Goal: Information Seeking & Learning: Learn about a topic

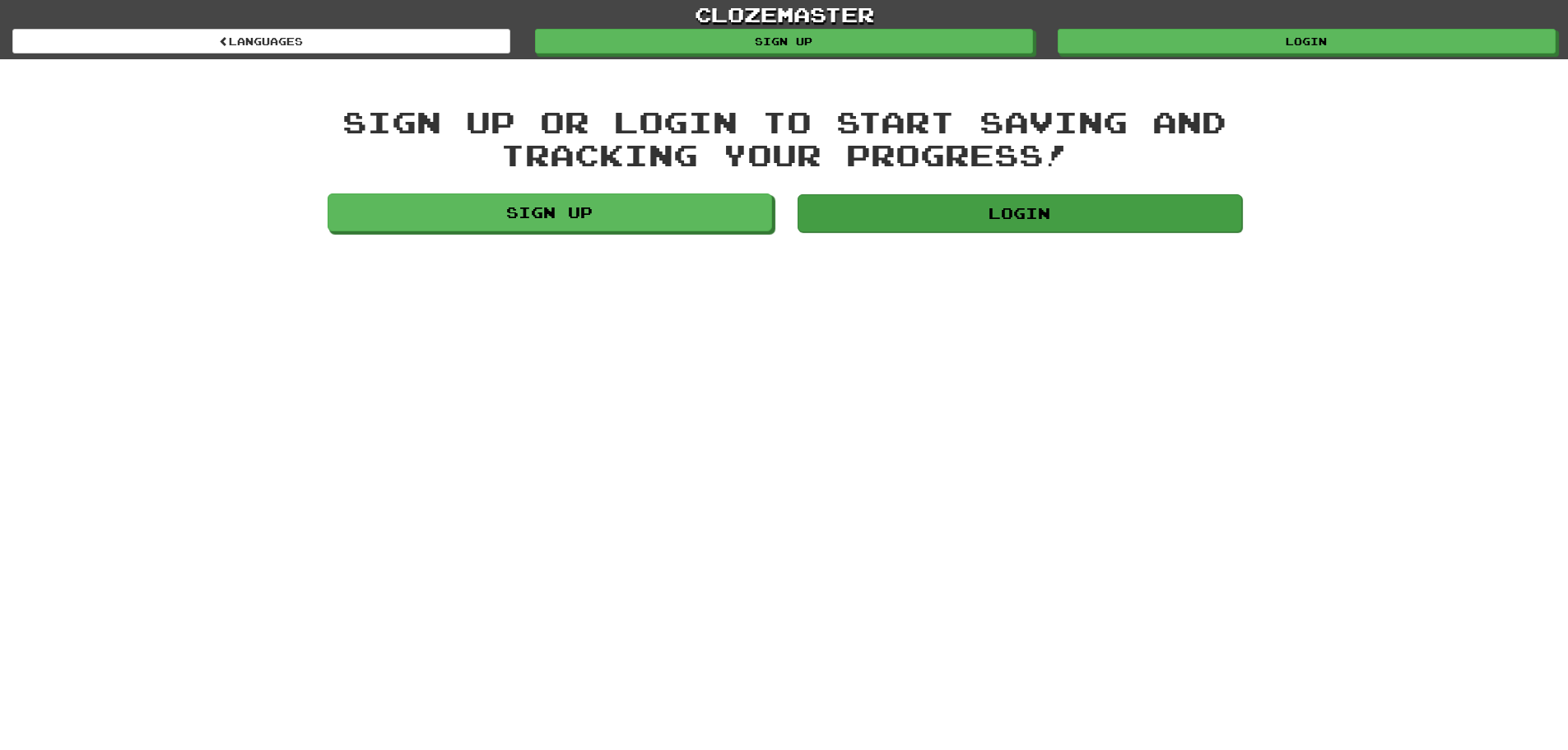
drag, startPoint x: 1064, startPoint y: 190, endPoint x: 1064, endPoint y: 200, distance: 10.0
click at [1064, 194] on div "Sign up or login to start saving and tracking your progress! Sign up Login" at bounding box center [784, 172] width 938 height 133
click at [1065, 205] on link "Login" at bounding box center [1021, 213] width 445 height 38
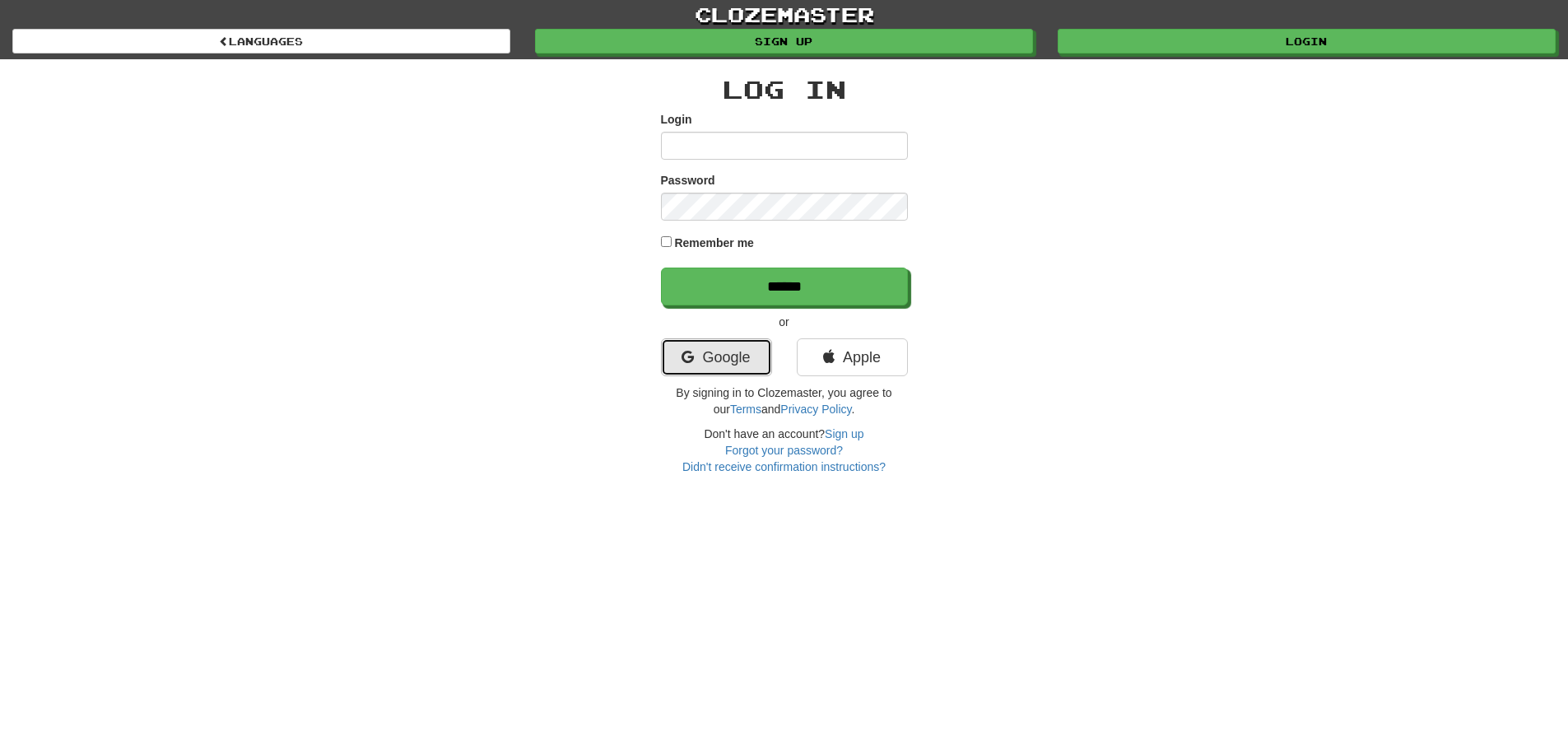
click at [747, 345] on link "Google" at bounding box center [717, 357] width 111 height 38
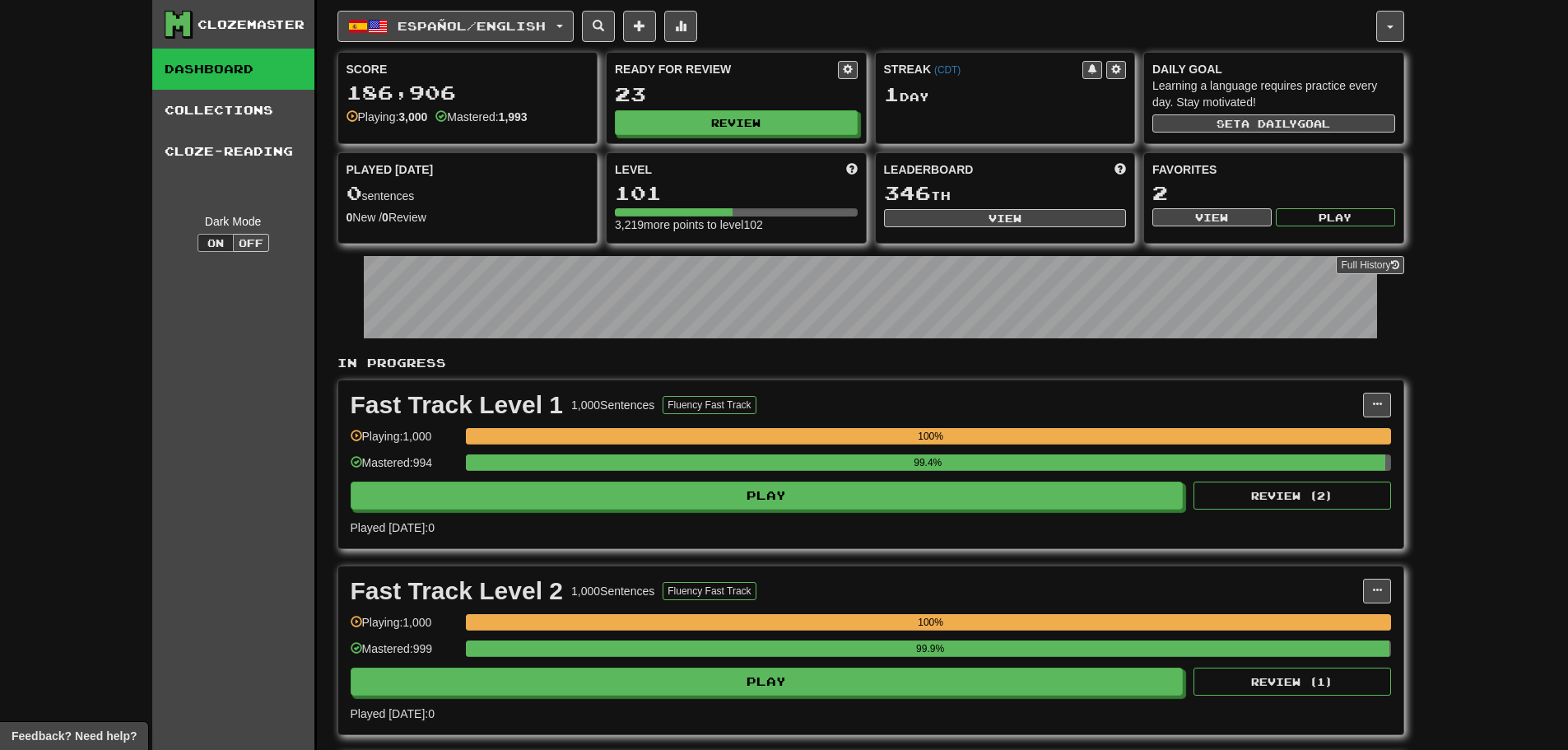
drag, startPoint x: 0, startPoint y: 0, endPoint x: 613, endPoint y: 344, distance: 702.9
click at [613, 344] on div "Full History" at bounding box center [871, 299] width 1067 height 103
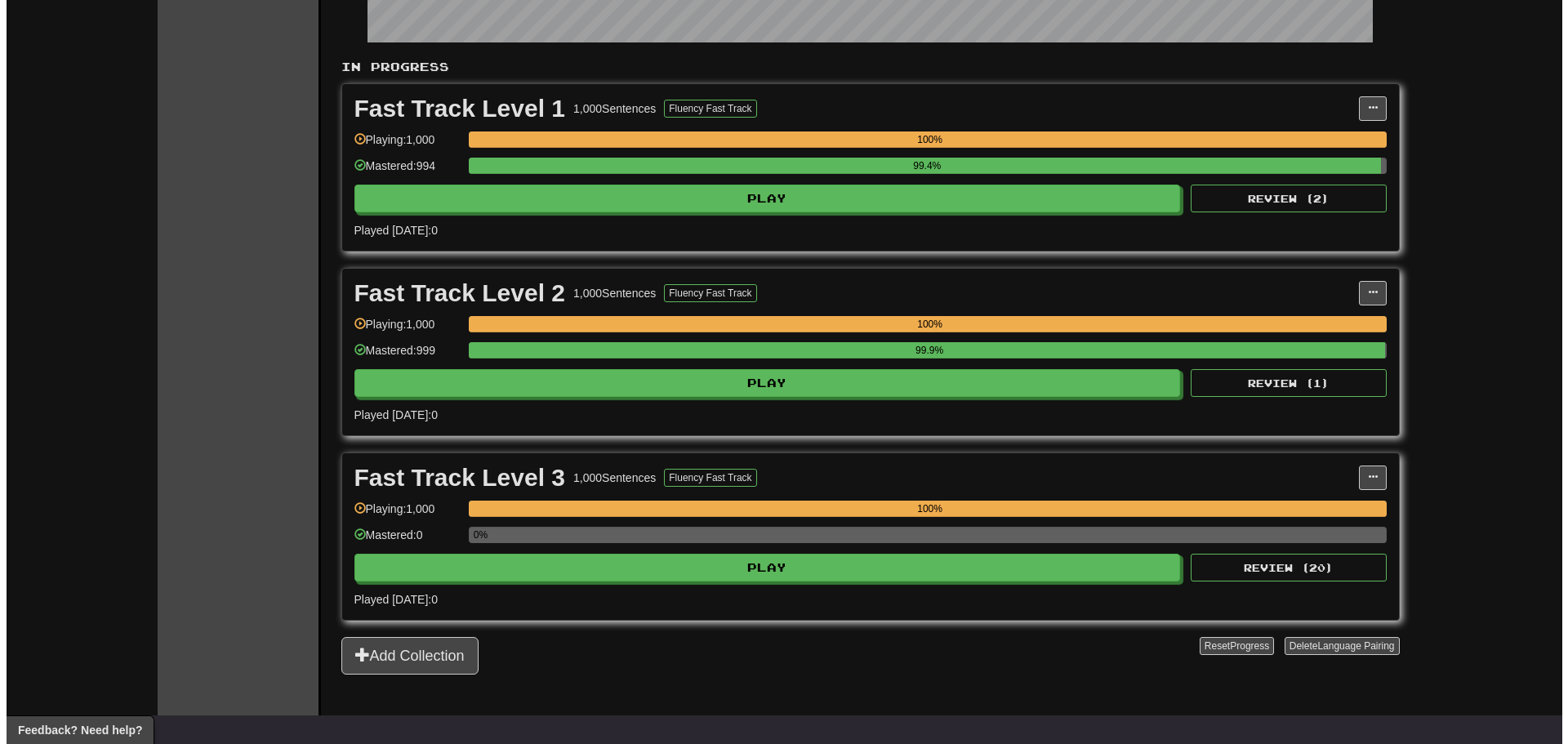
scroll to position [327, 0]
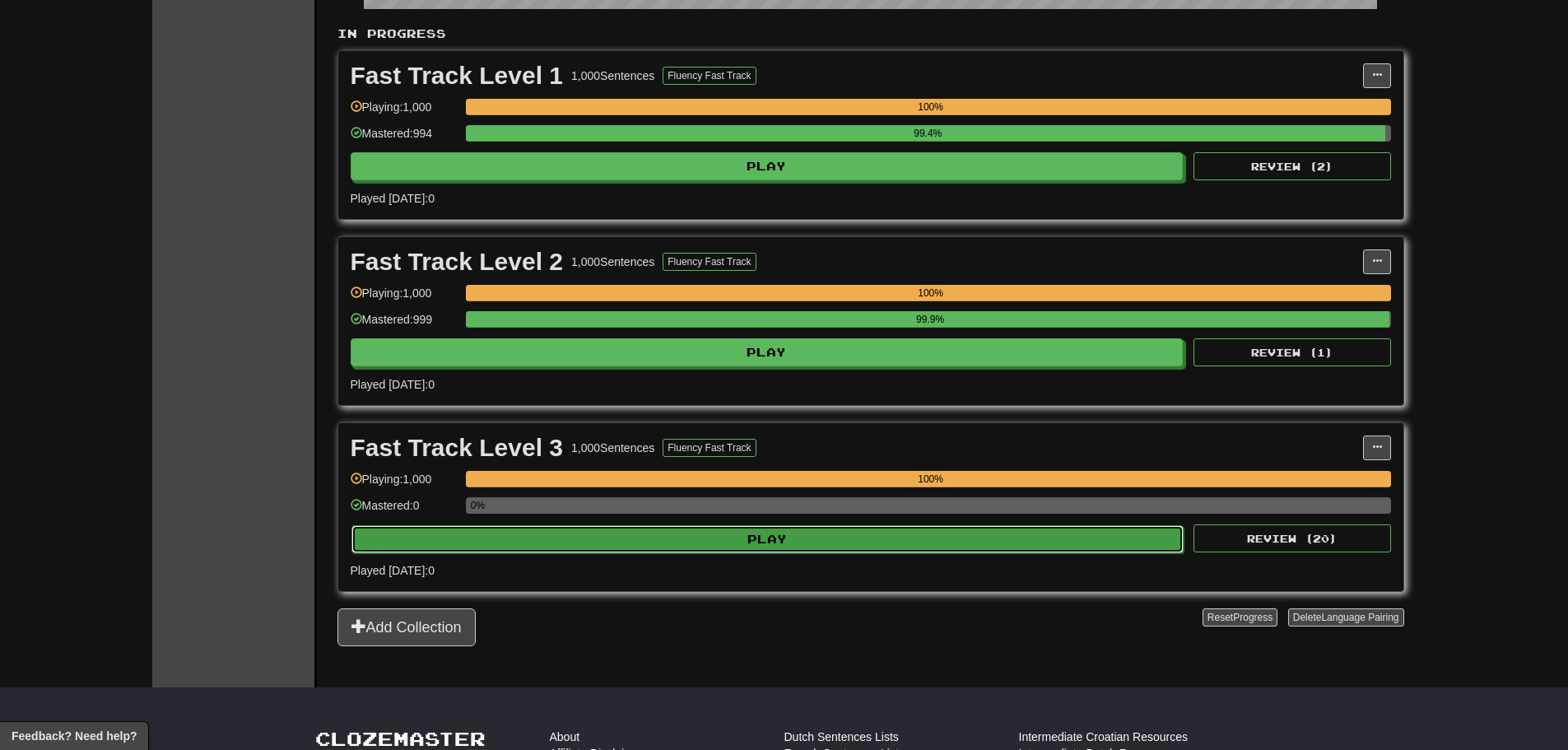
click at [694, 545] on button "Play" at bounding box center [768, 539] width 833 height 28
select select "********"
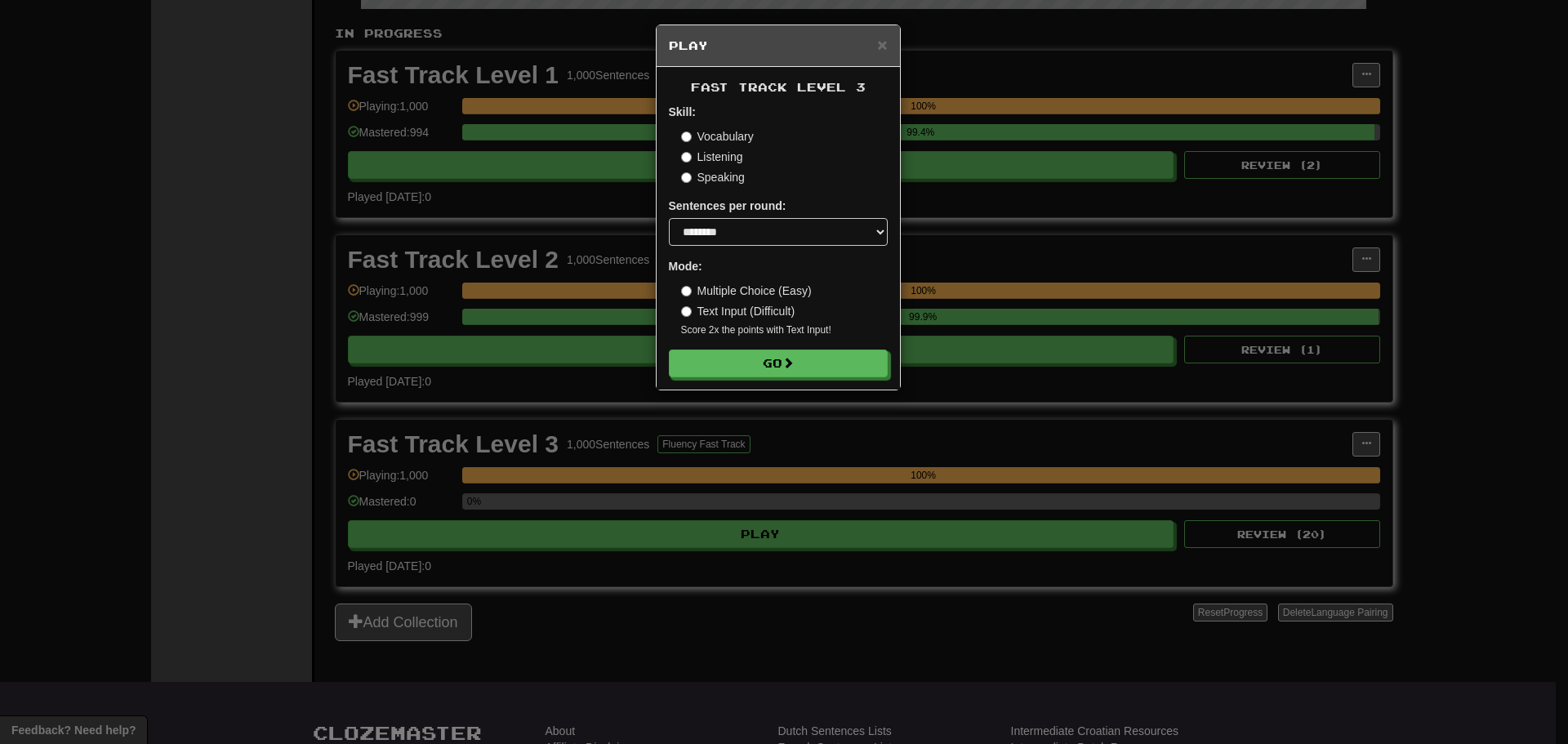
click at [768, 381] on div "Fast Track Level 3 Skill: Vocabulary Listening Speaking Sentences per round: * …" at bounding box center [778, 228] width 244 height 322
click at [769, 378] on div "Fast Track Level 3 Skill: Vocabulary Listening Speaking Sentences per round: * …" at bounding box center [778, 228] width 244 height 322
click at [770, 365] on button "Go" at bounding box center [779, 364] width 219 height 28
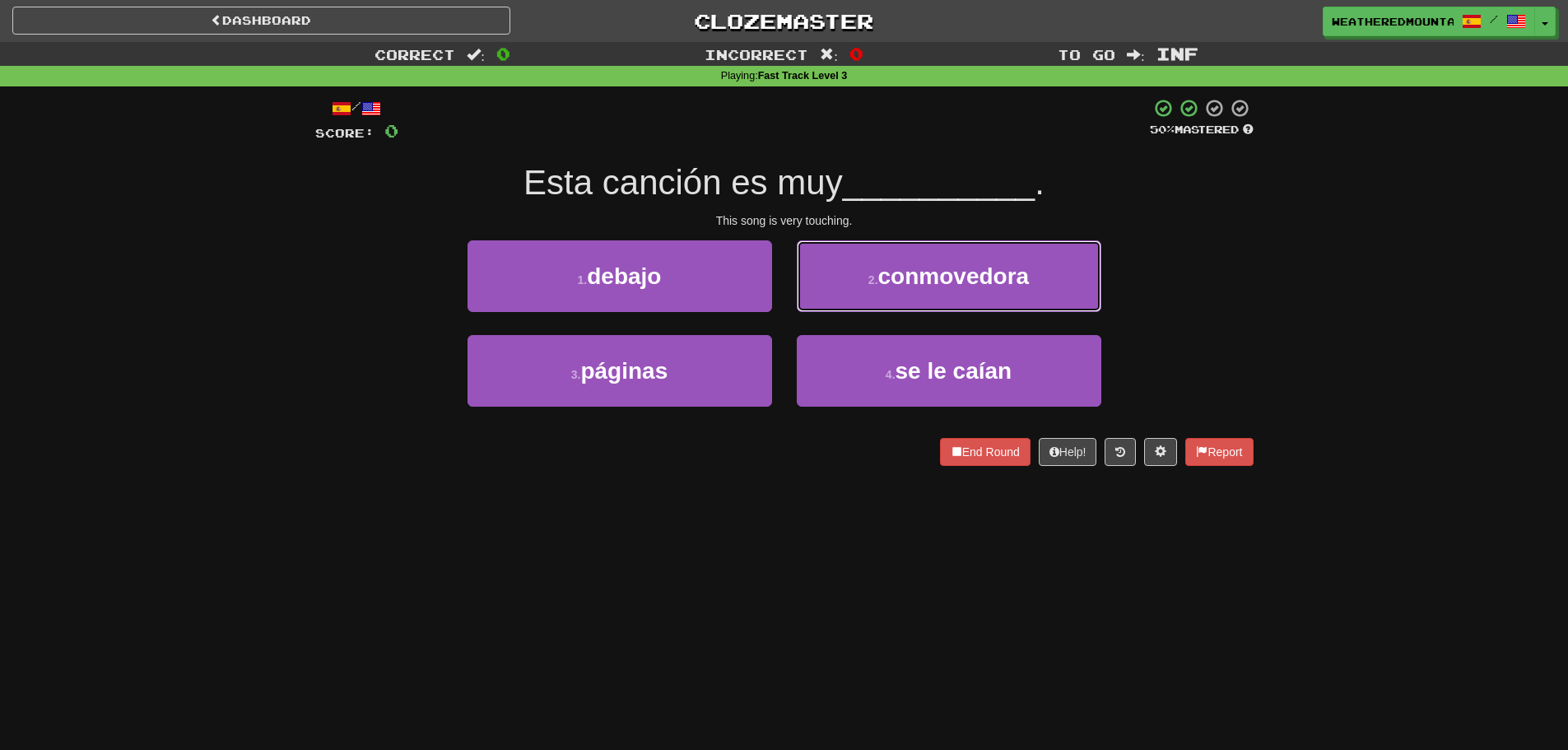
click at [835, 270] on button "2 . conmovedora" at bounding box center [950, 276] width 305 height 72
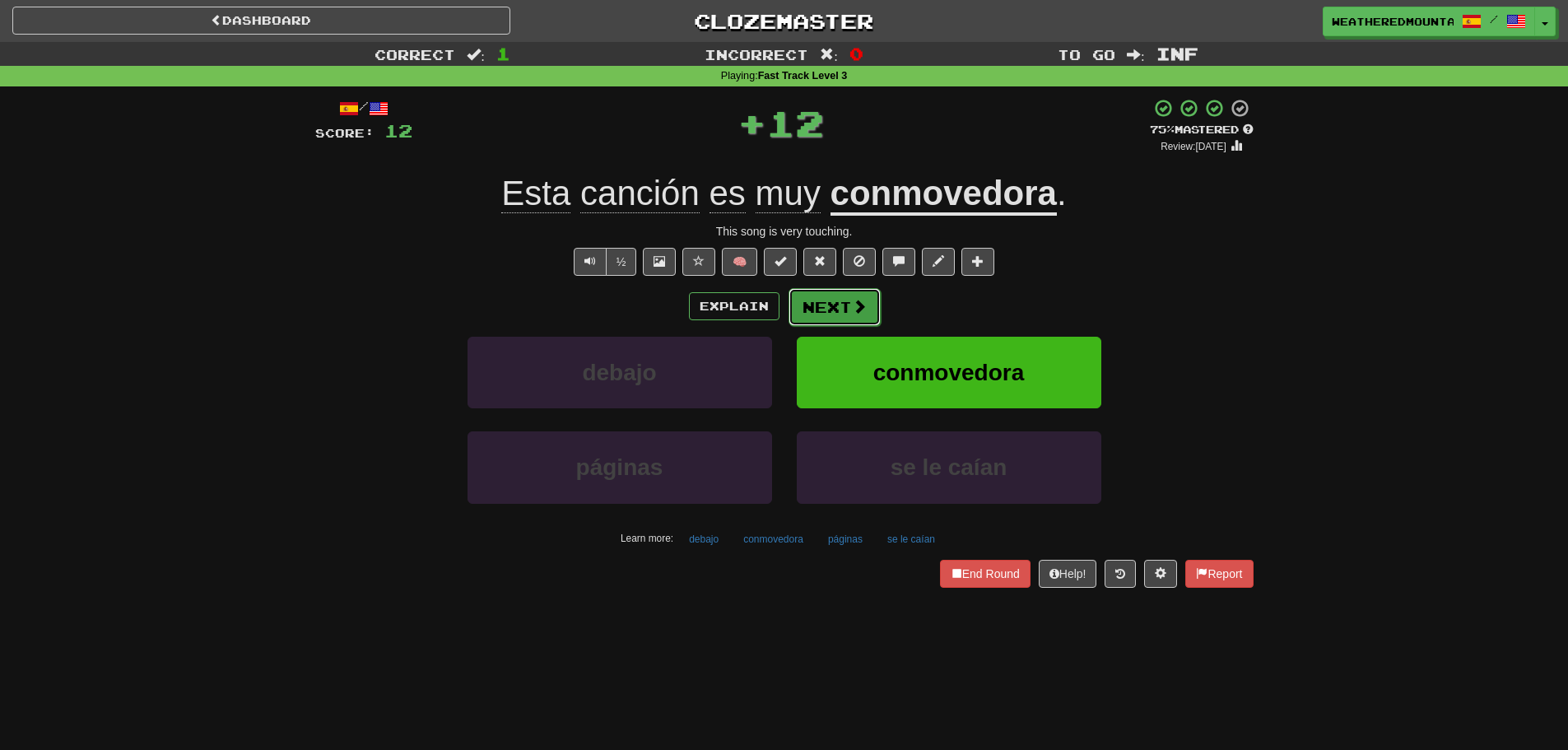
click at [862, 314] on span at bounding box center [859, 305] width 15 height 15
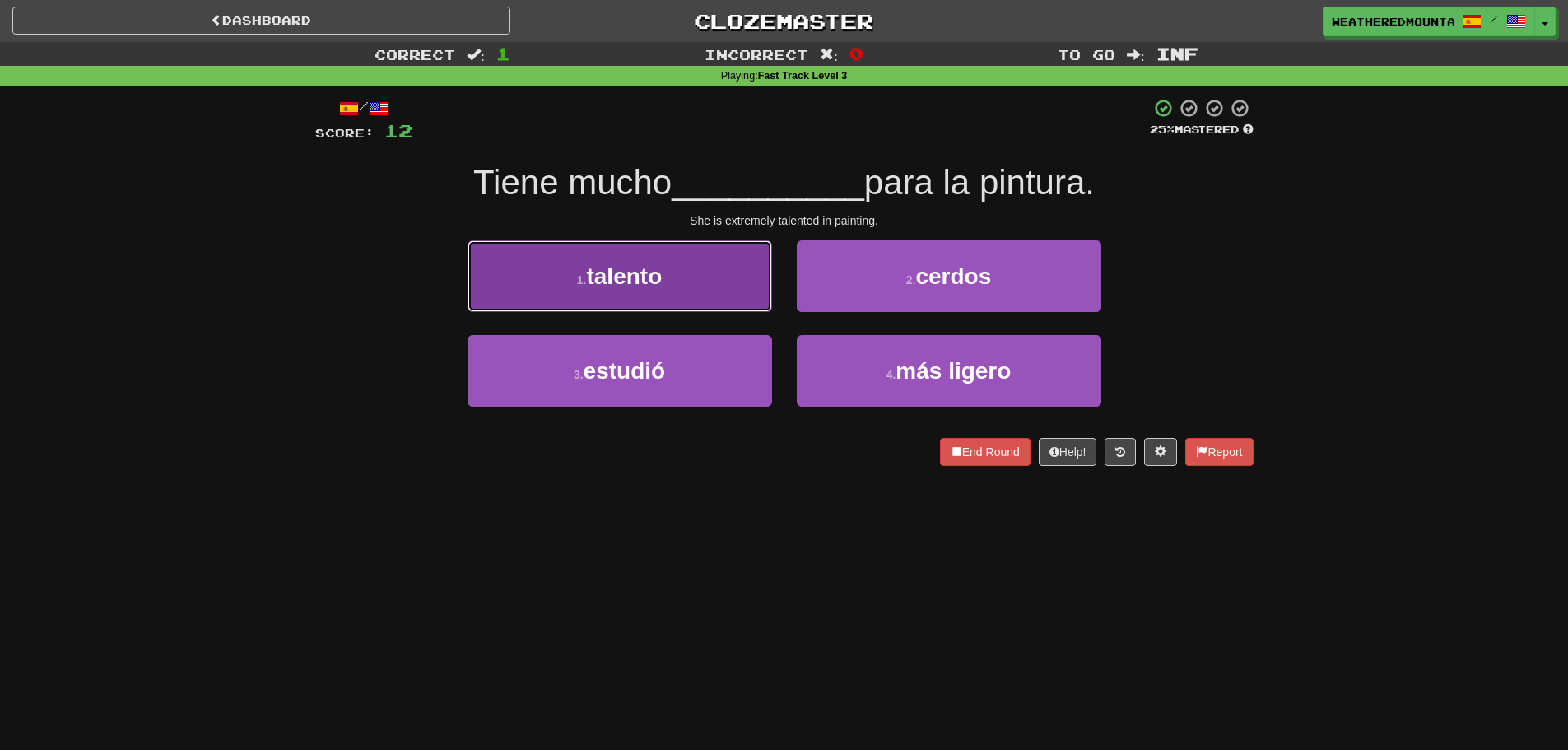
click at [754, 269] on button "1 . talento" at bounding box center [620, 276] width 305 height 72
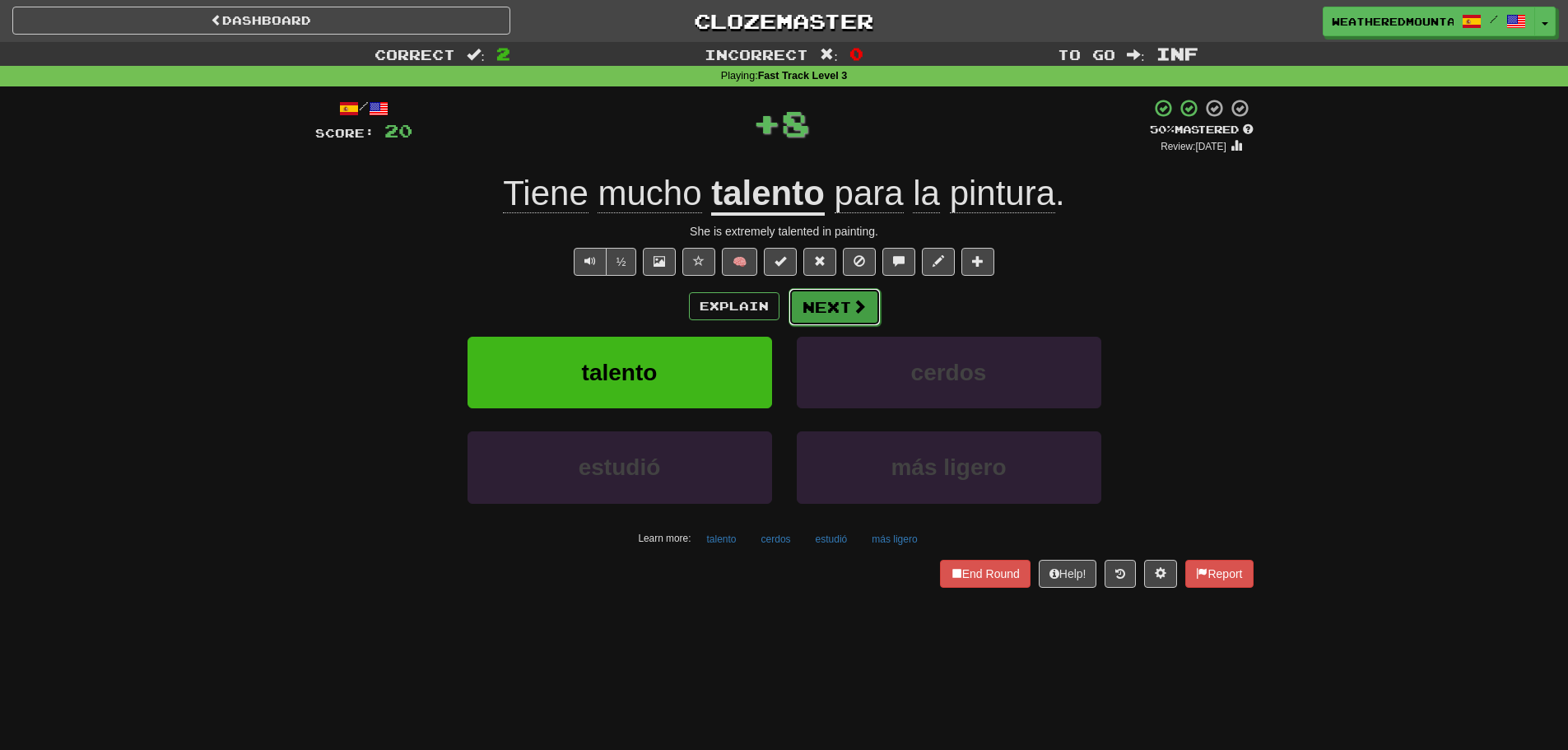
click at [832, 298] on button "Next" at bounding box center [835, 307] width 92 height 38
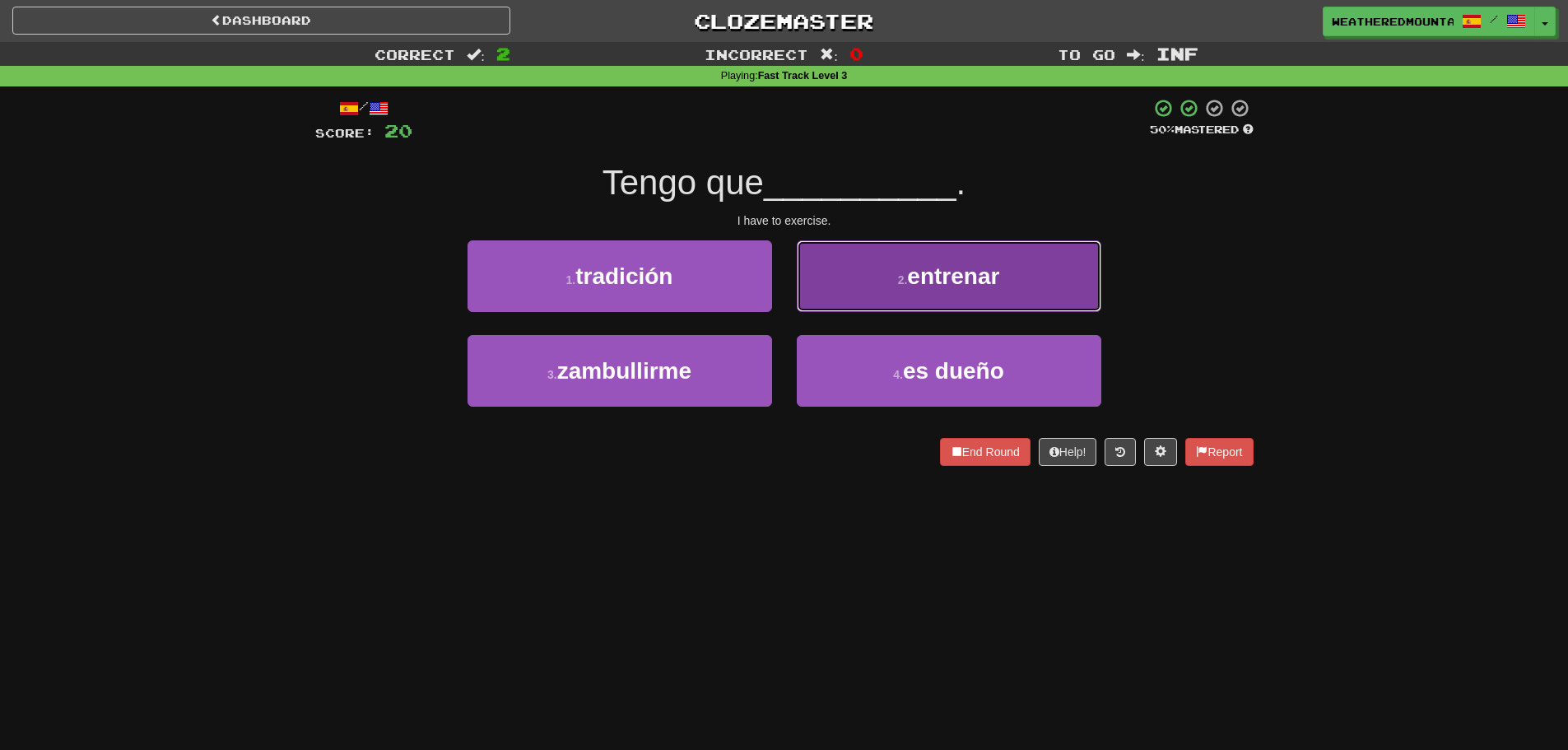
click at [836, 298] on button "2 . [GEOGRAPHIC_DATA]" at bounding box center [950, 276] width 305 height 72
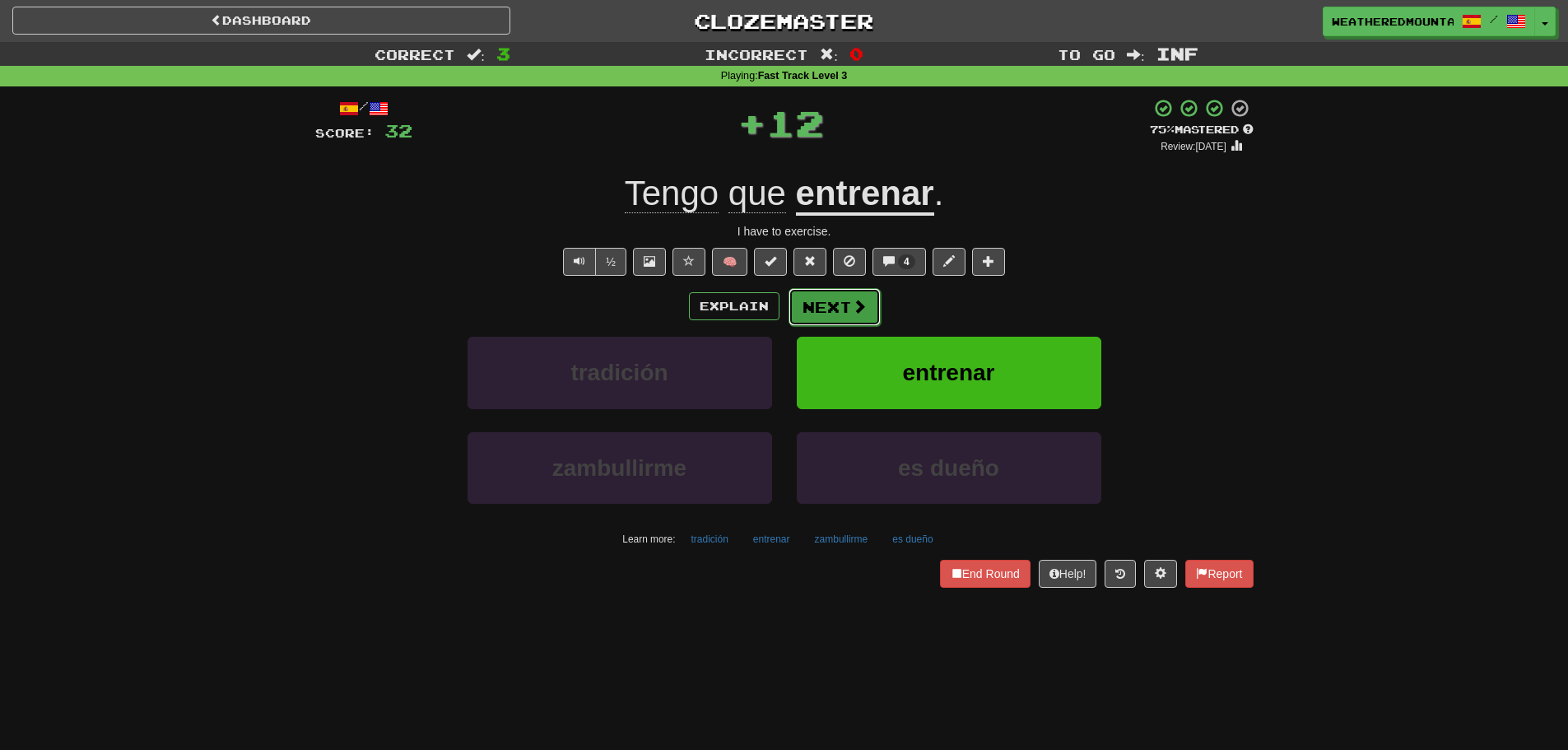
click at [814, 301] on button "Next" at bounding box center [835, 307] width 92 height 38
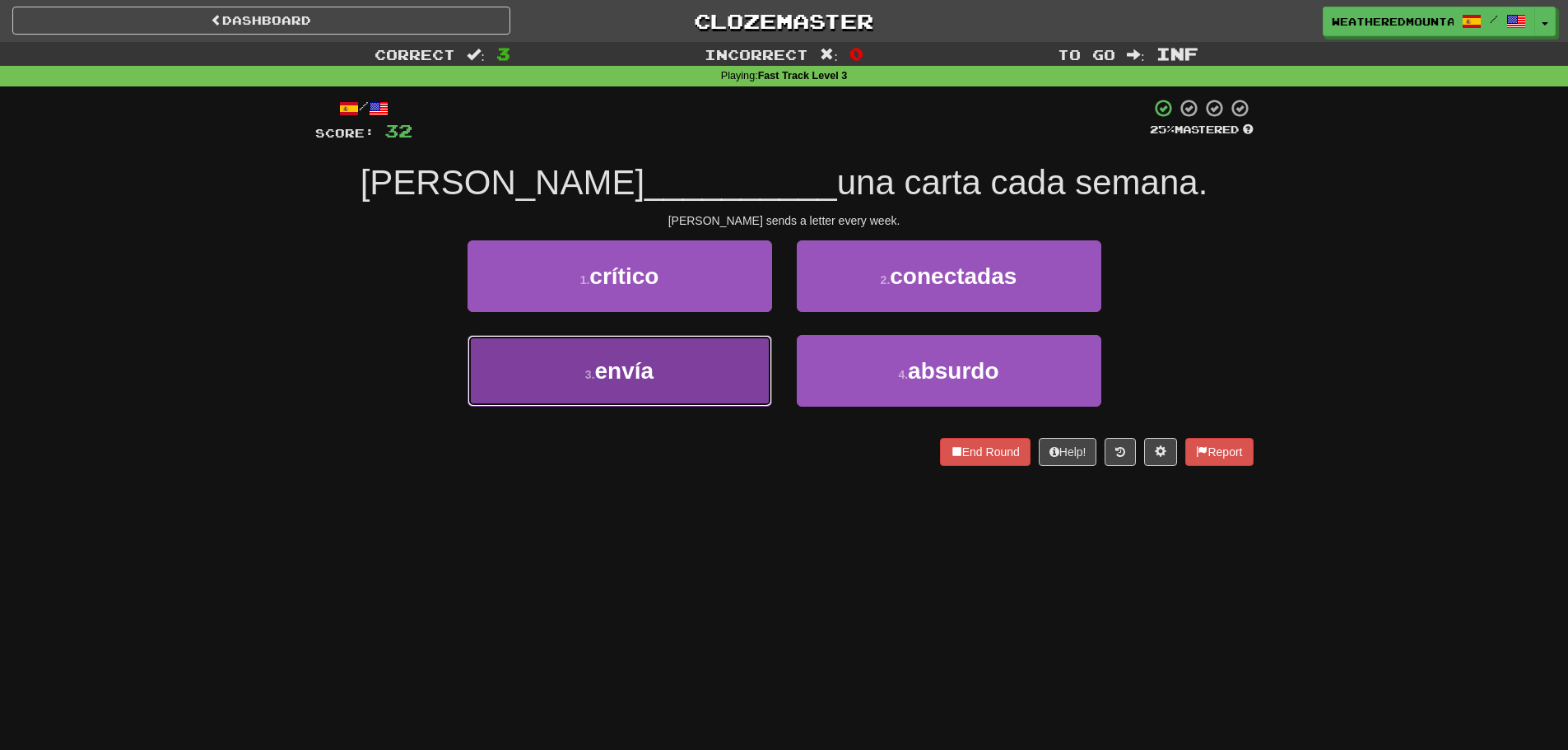
click at [751, 373] on button "3 . envía" at bounding box center [620, 371] width 305 height 72
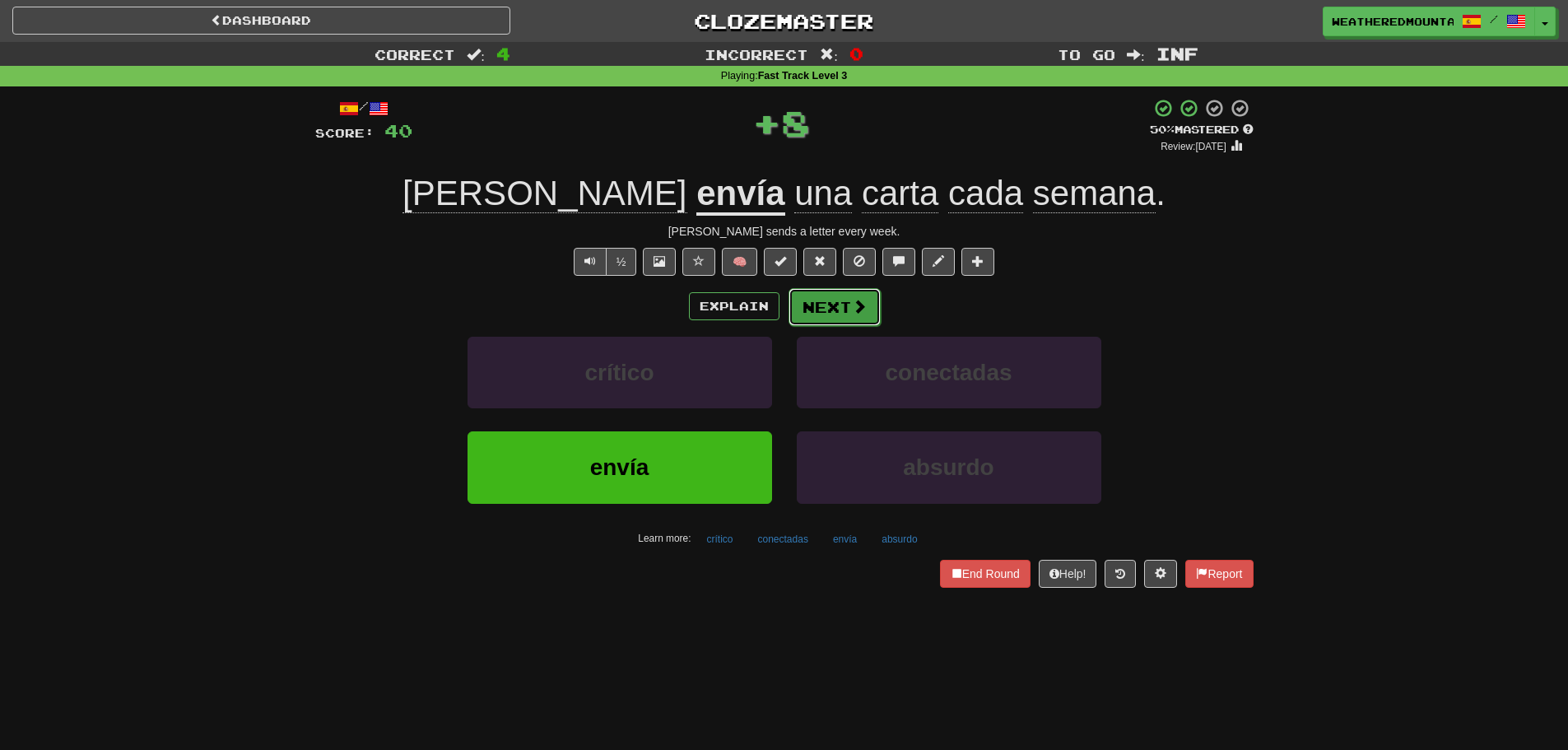
click at [824, 316] on button "Next" at bounding box center [835, 307] width 92 height 38
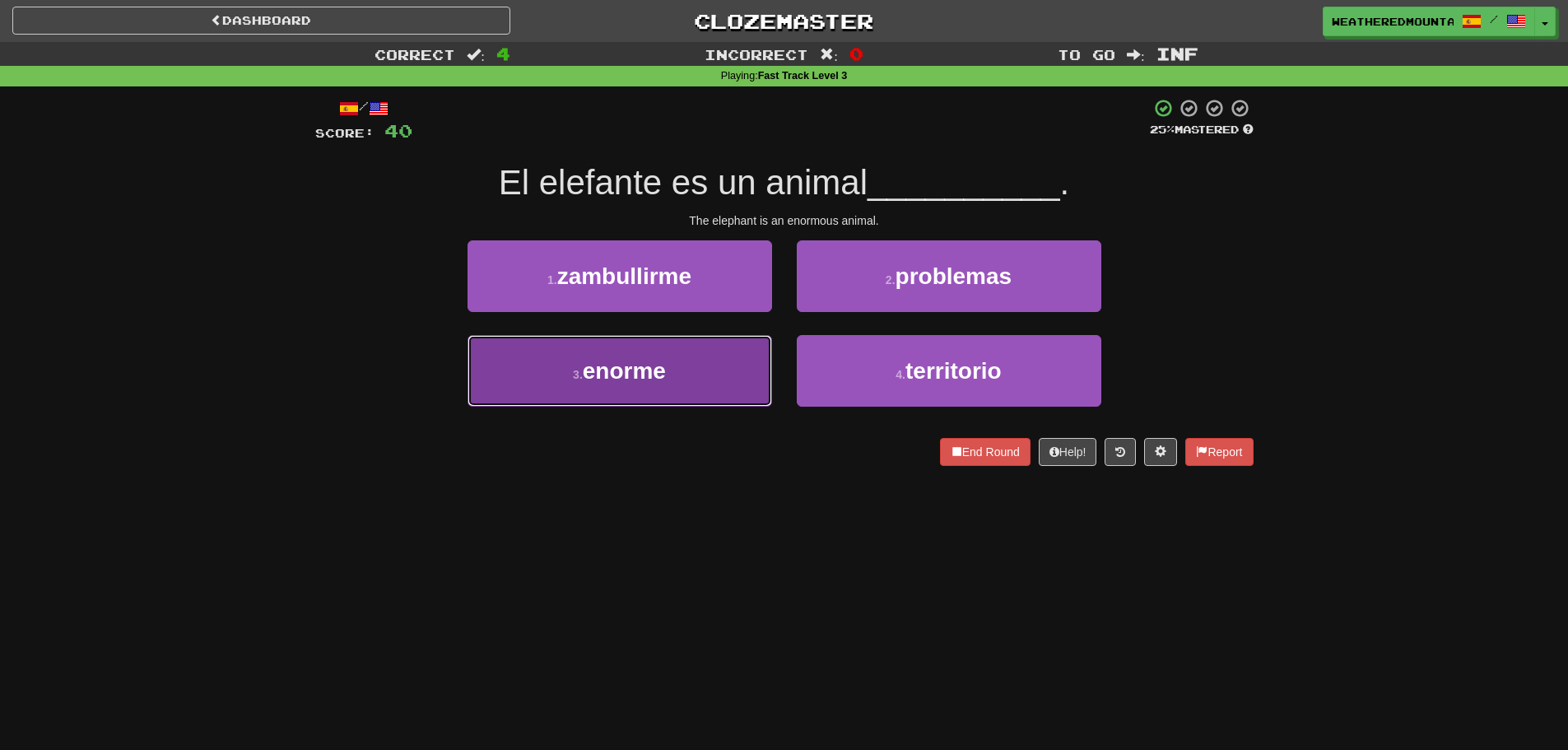
click at [742, 380] on button "3 . enorme" at bounding box center [620, 371] width 305 height 72
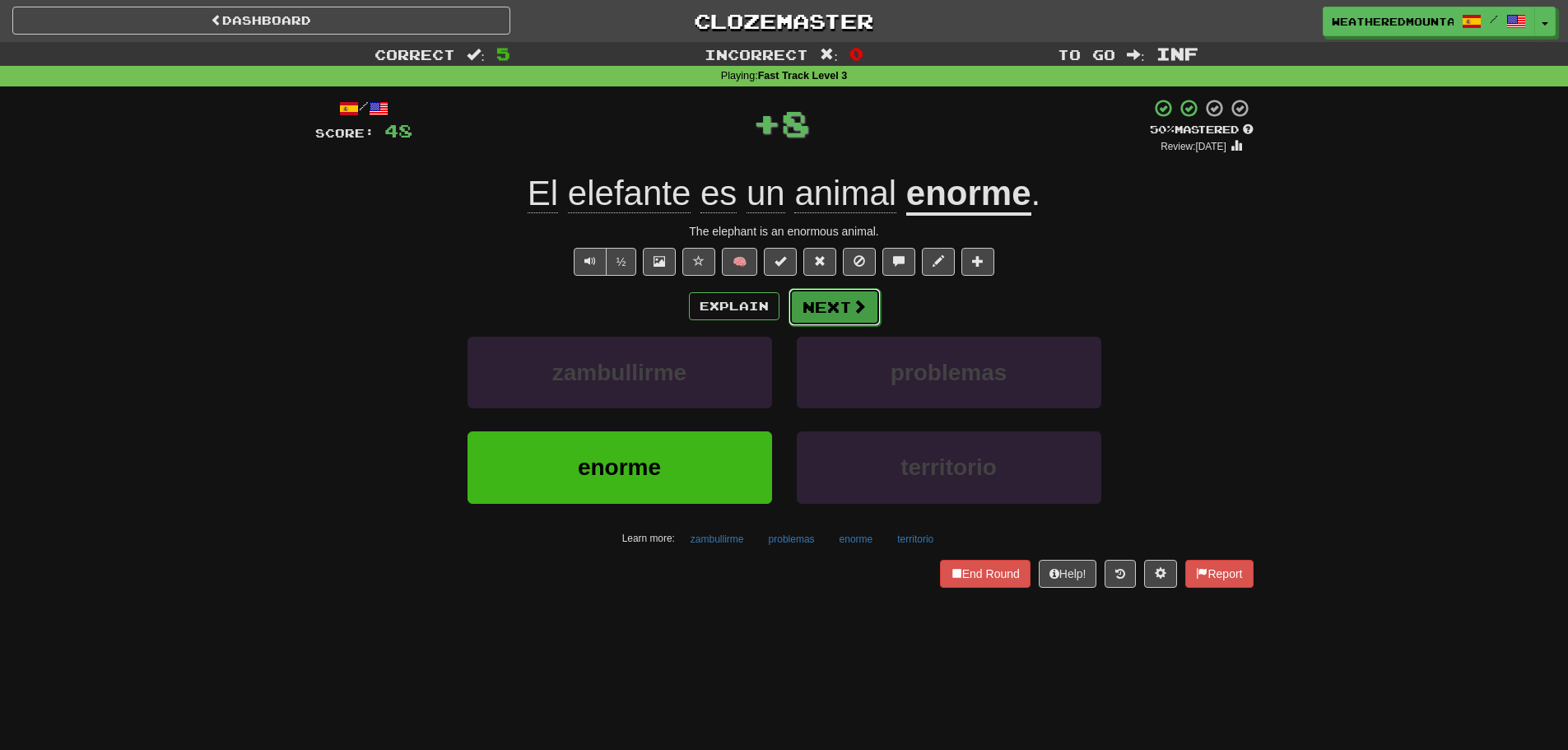
click at [821, 322] on button "Next" at bounding box center [835, 307] width 92 height 38
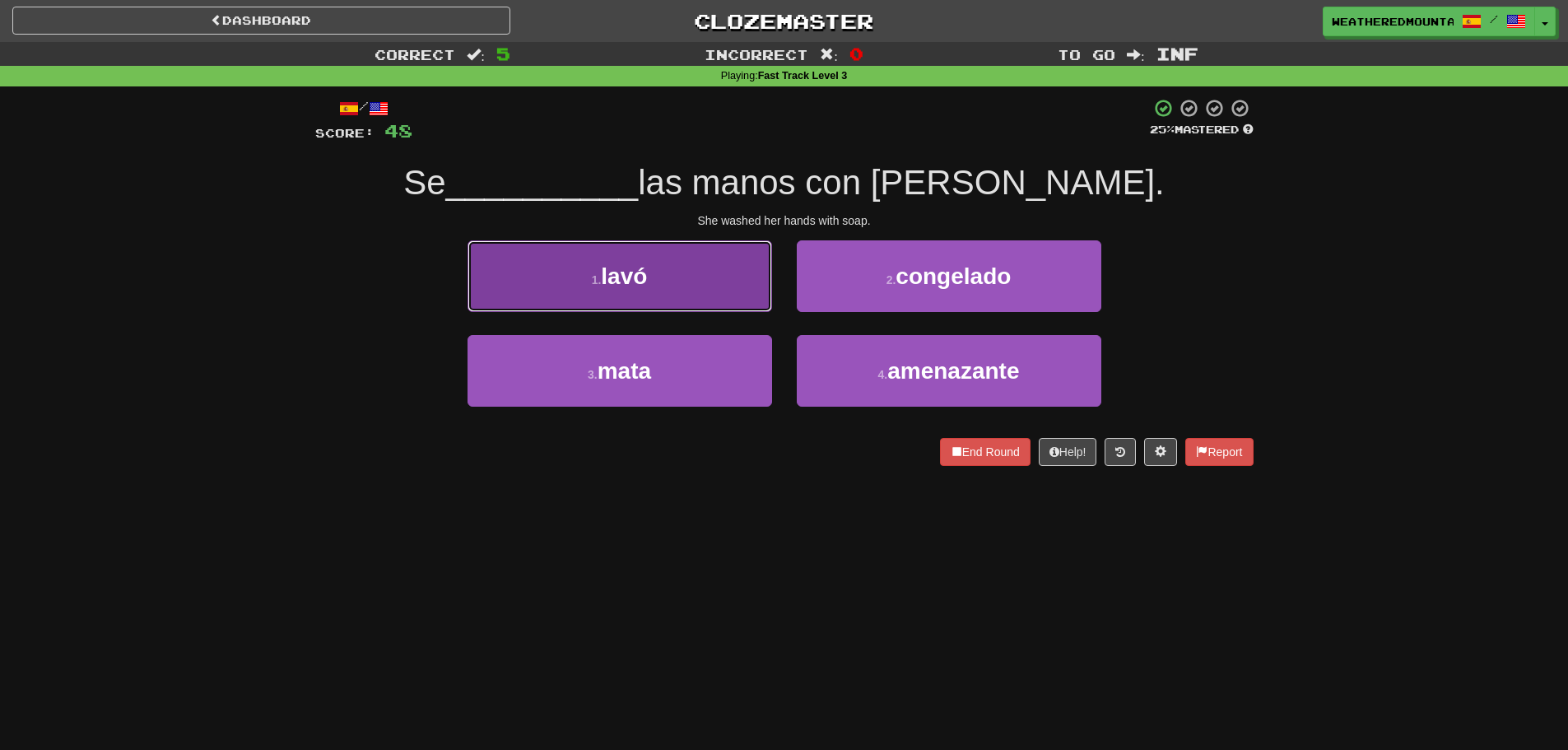
click at [751, 304] on button "1 . [GEOGRAPHIC_DATA]" at bounding box center [620, 276] width 305 height 72
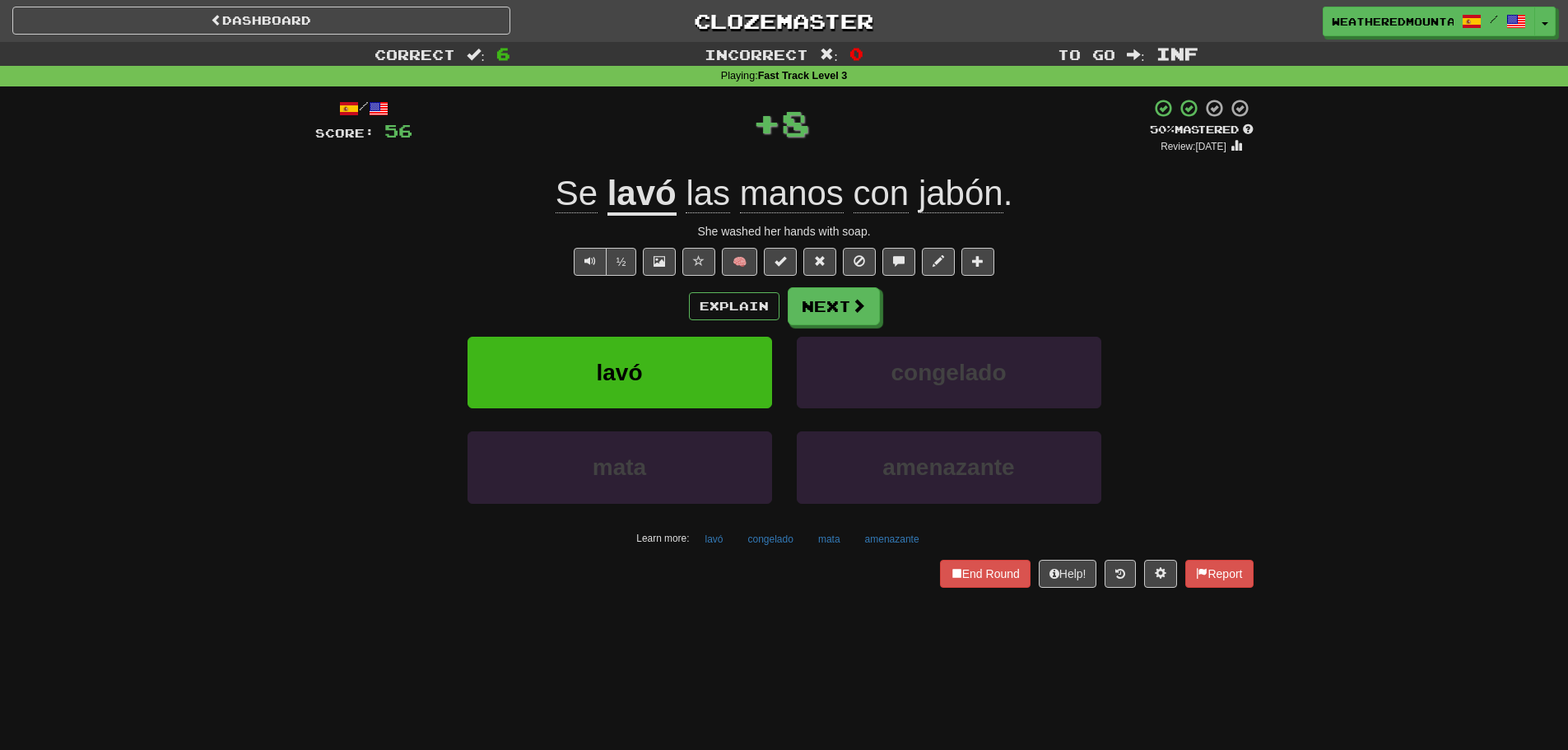
click at [820, 327] on div "Explain Next lavó congelado mata amenazante Learn more: lavó congelado mata ame…" at bounding box center [784, 419] width 938 height 264
click at [820, 317] on button "Next" at bounding box center [835, 307] width 92 height 38
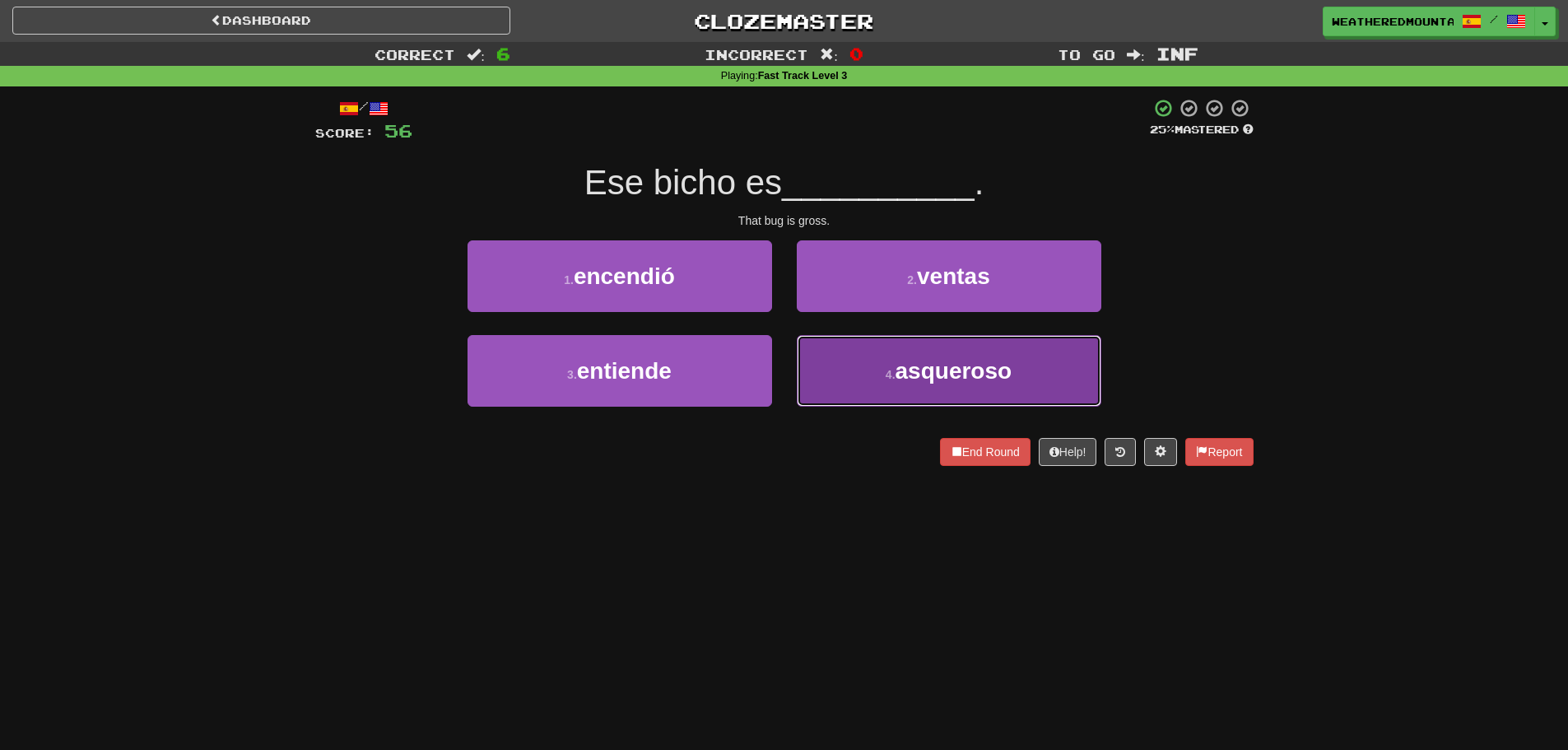
click at [838, 361] on button "4 . [GEOGRAPHIC_DATA]" at bounding box center [950, 371] width 305 height 72
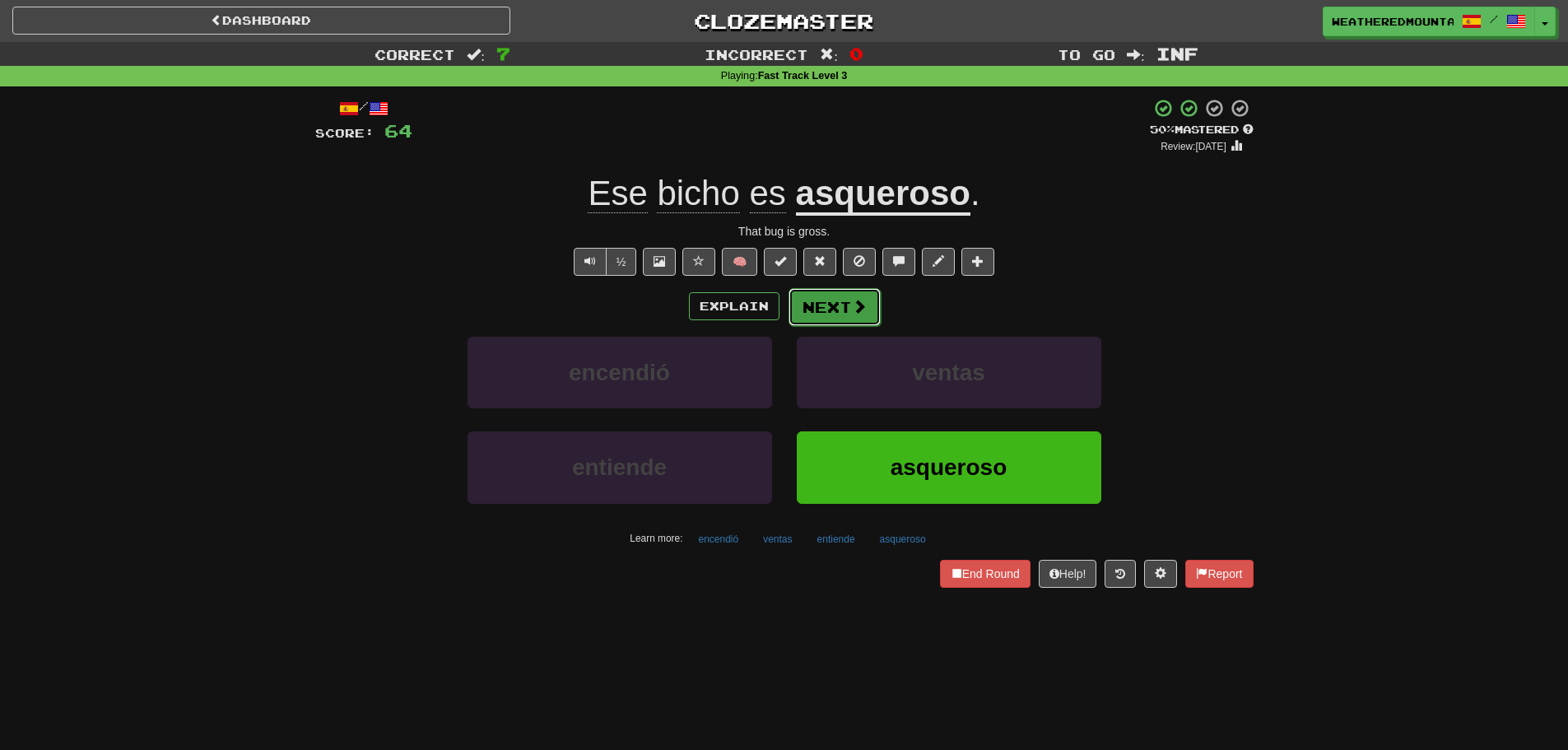
click at [807, 310] on button "Next" at bounding box center [835, 307] width 92 height 38
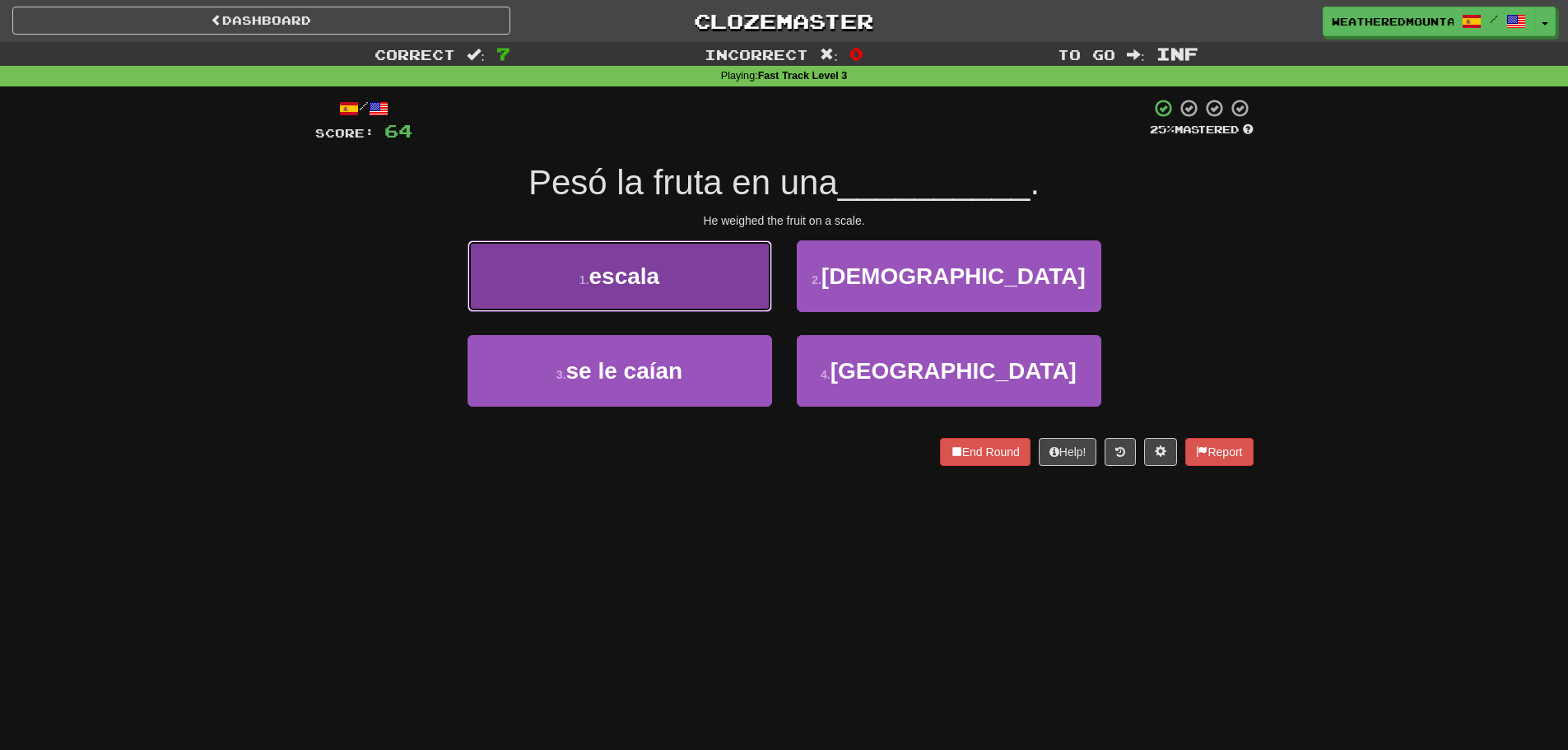
click at [744, 273] on button "1 . escala" at bounding box center [620, 276] width 305 height 72
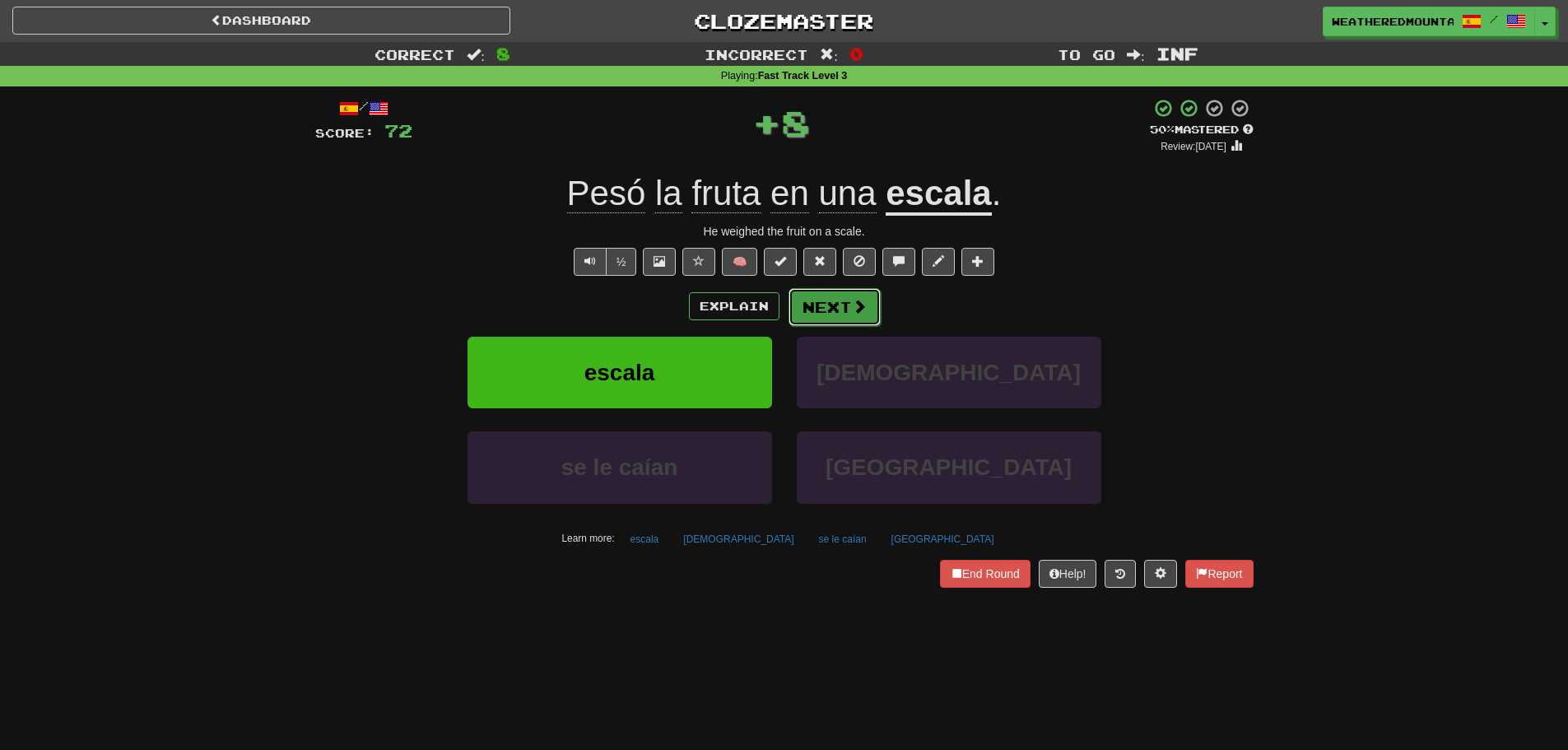
click at [845, 298] on button "Next" at bounding box center [835, 307] width 92 height 38
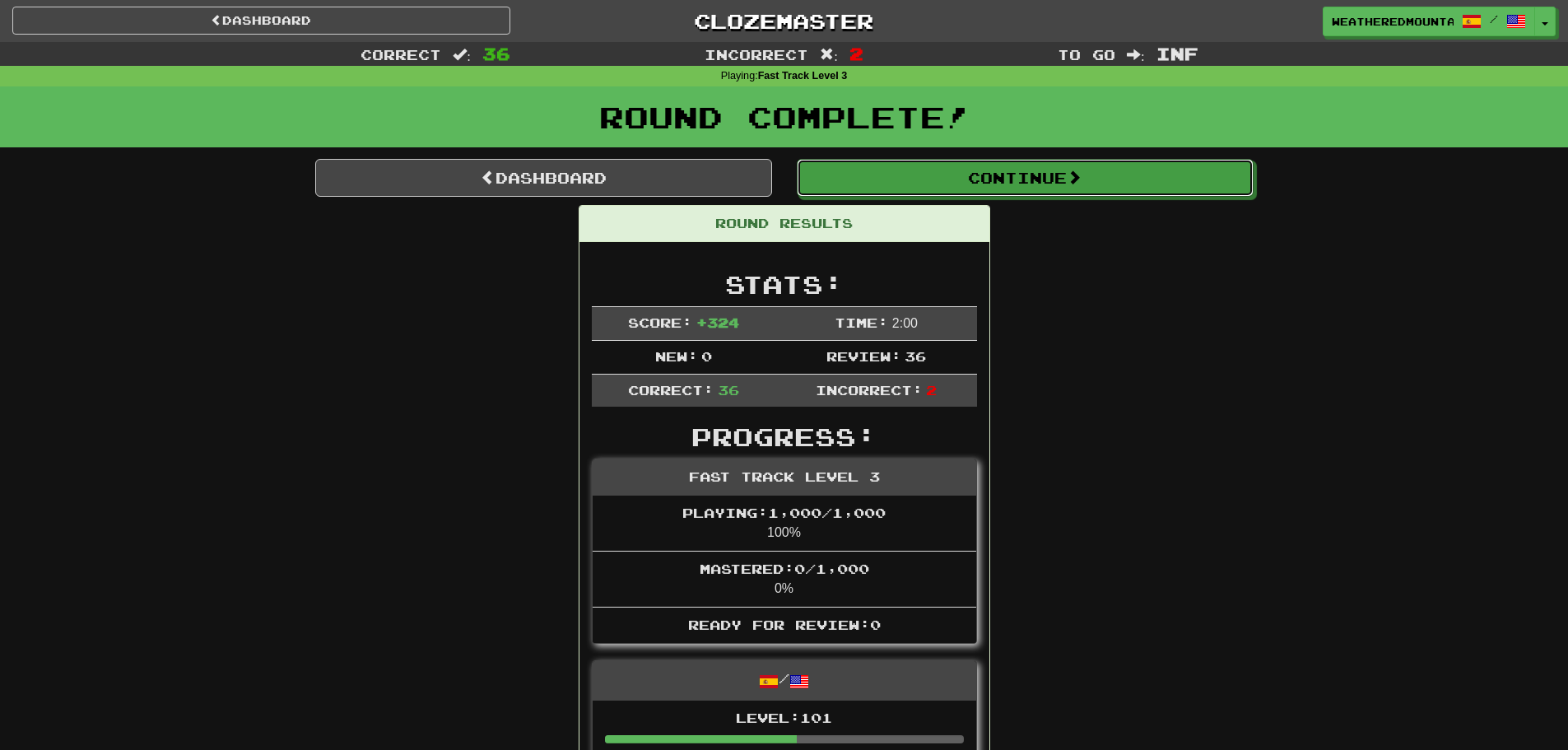
click at [917, 187] on button "Continue" at bounding box center [1026, 178] width 457 height 38
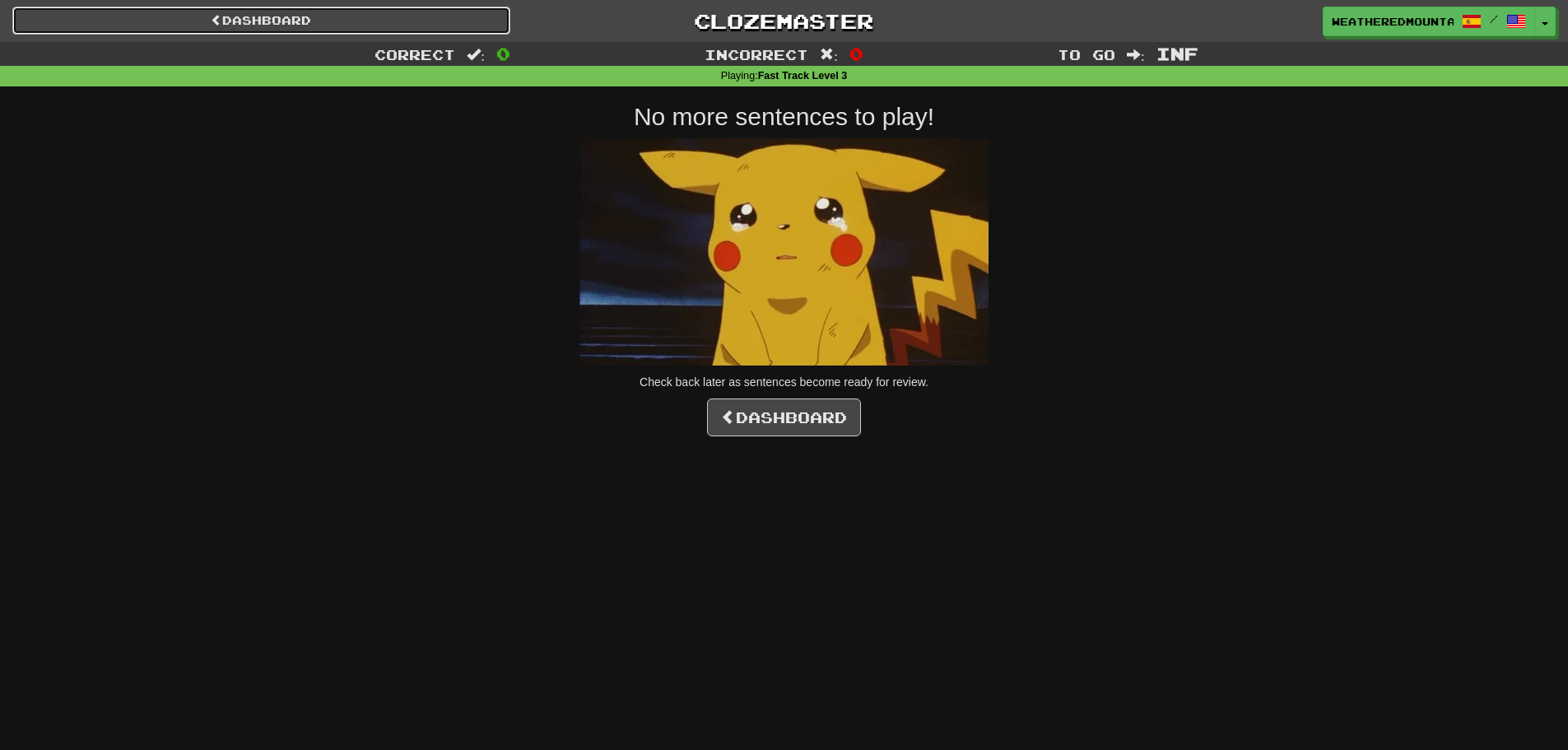
click at [393, 18] on link "Dashboard" at bounding box center [261, 21] width 498 height 28
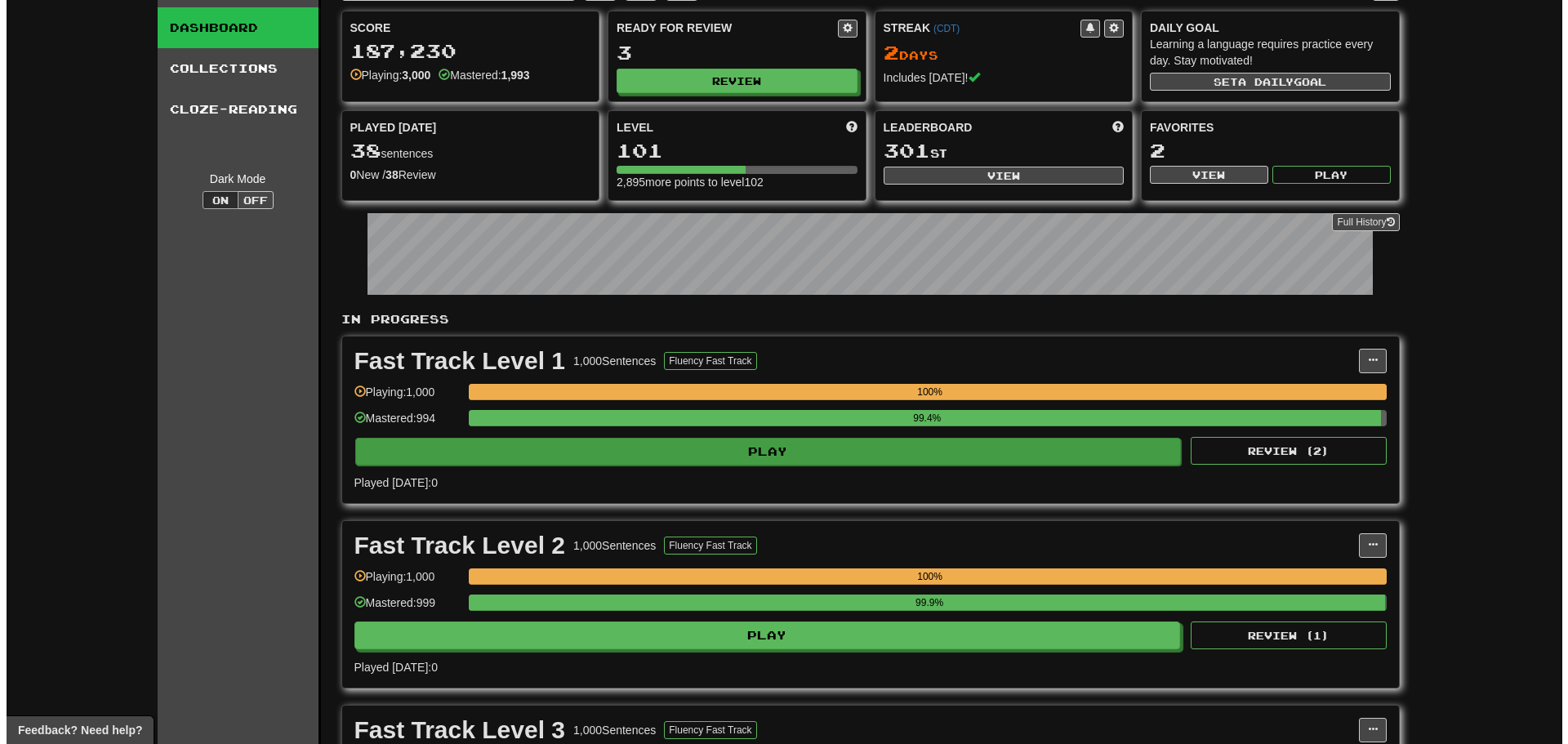
scroll to position [81, 0]
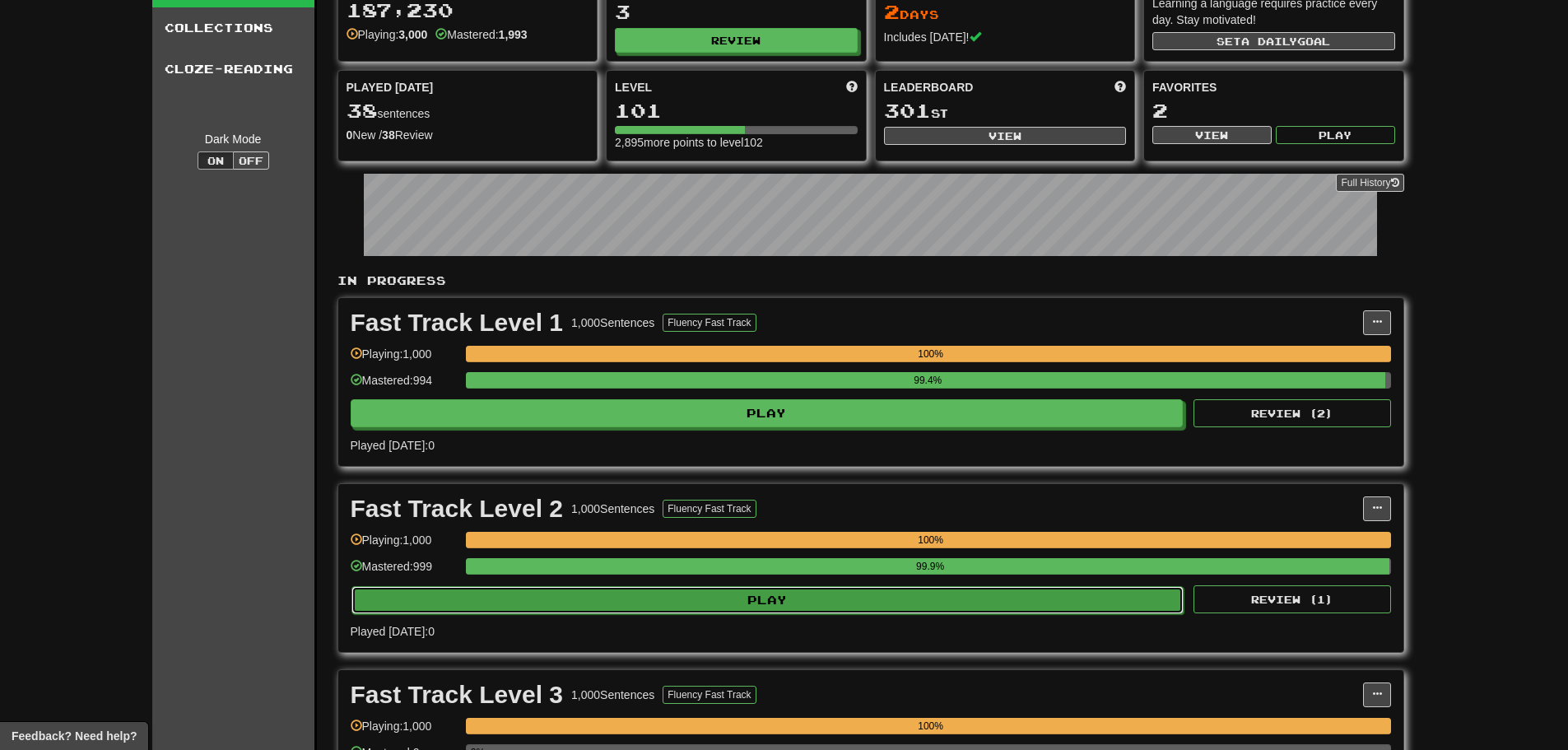
click at [789, 602] on button "Play" at bounding box center [768, 599] width 833 height 28
select select "********"
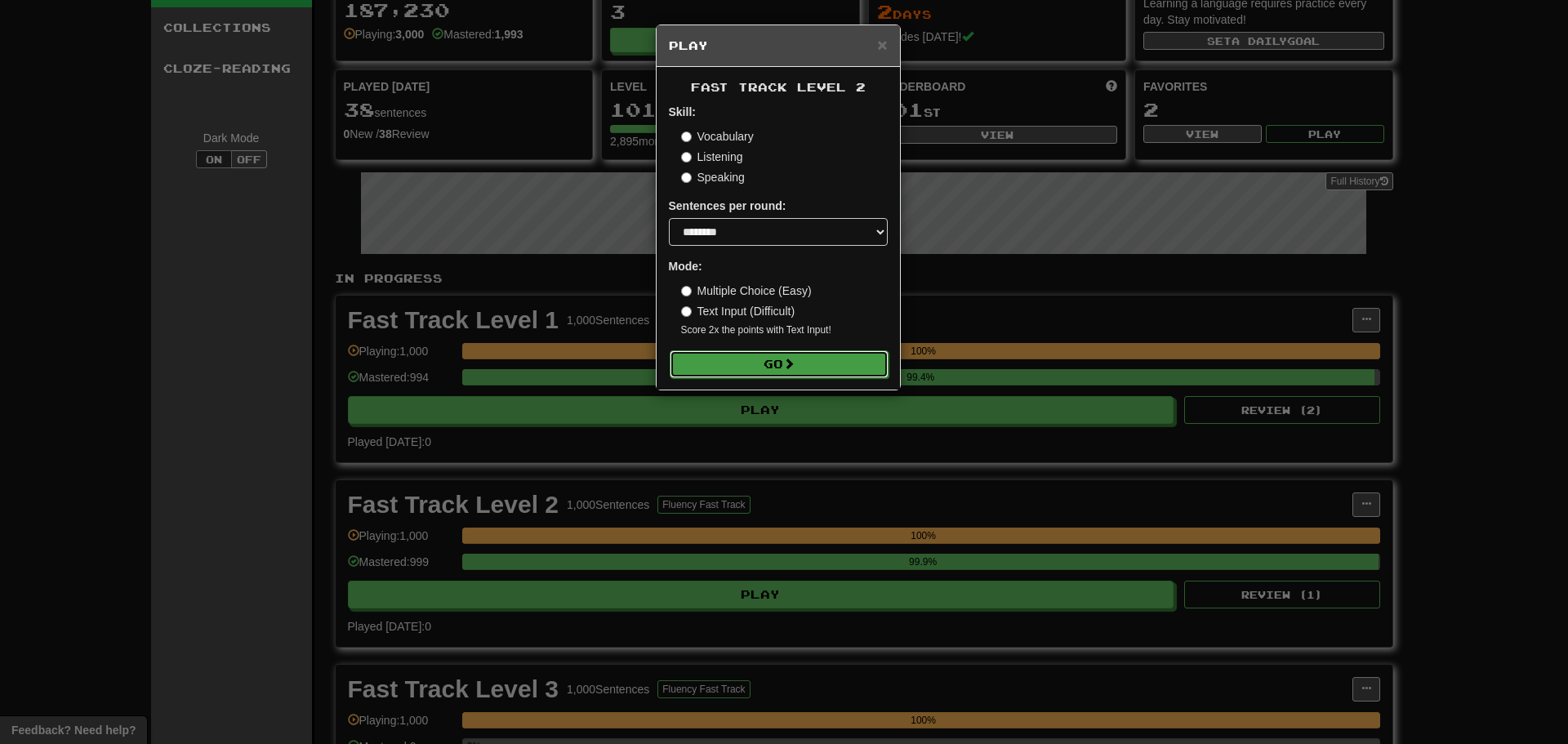
click at [758, 366] on button "Go" at bounding box center [779, 364] width 219 height 28
